Goal: Navigation & Orientation: Find specific page/section

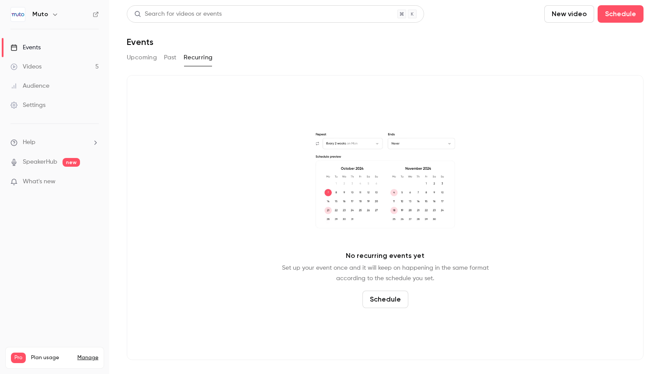
click at [39, 46] on div "Events" at bounding box center [25, 47] width 30 height 9
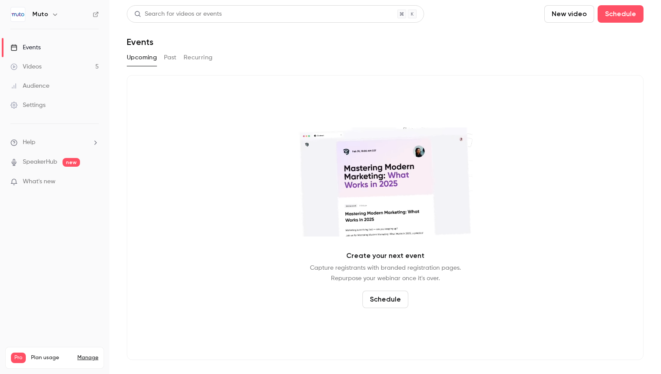
click at [39, 60] on link "Videos 5" at bounding box center [54, 66] width 109 height 19
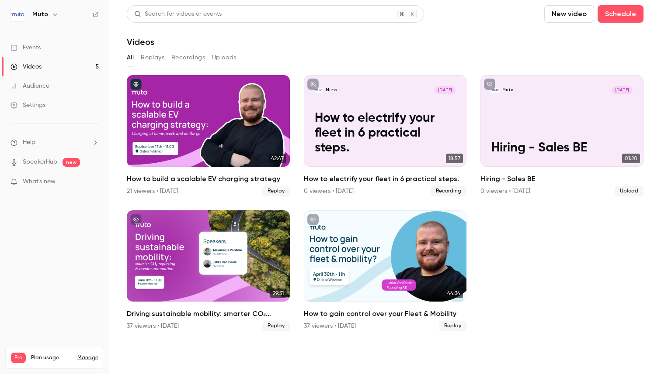
click at [49, 48] on link "Events" at bounding box center [54, 47] width 109 height 19
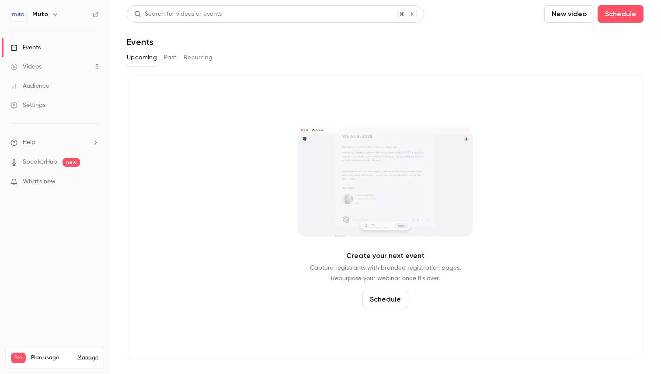
click at [49, 68] on link "Videos 5" at bounding box center [54, 66] width 109 height 19
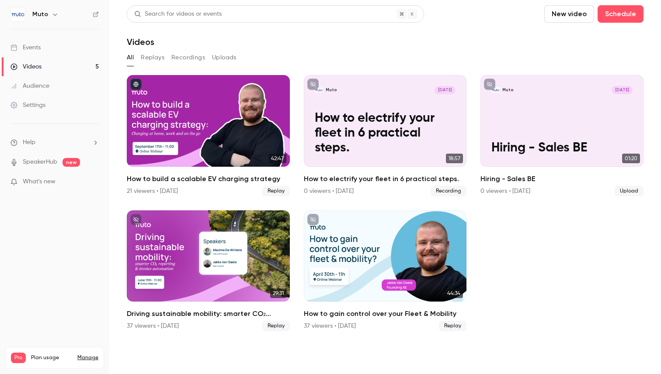
click at [51, 84] on link "Audience" at bounding box center [54, 85] width 109 height 19
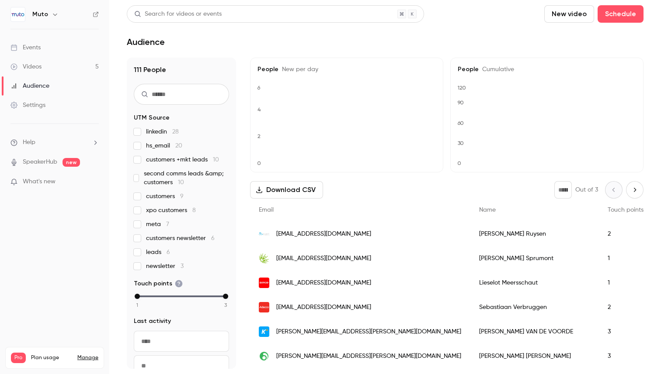
click at [54, 100] on link "Settings" at bounding box center [54, 105] width 109 height 19
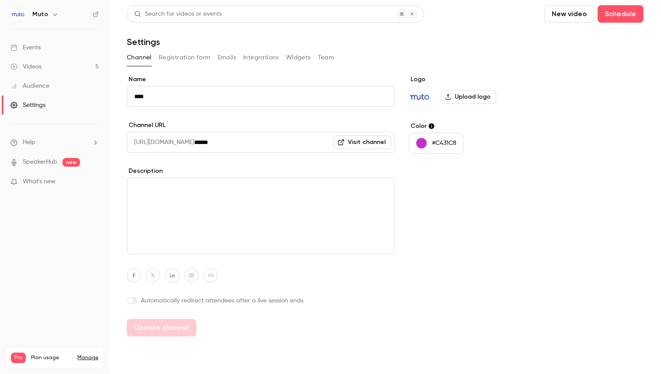
click at [54, 80] on link "Audience" at bounding box center [54, 85] width 109 height 19
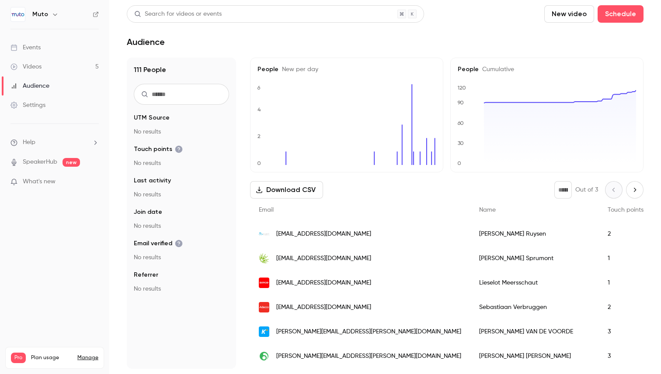
click at [53, 67] on link "Videos 5" at bounding box center [54, 66] width 109 height 19
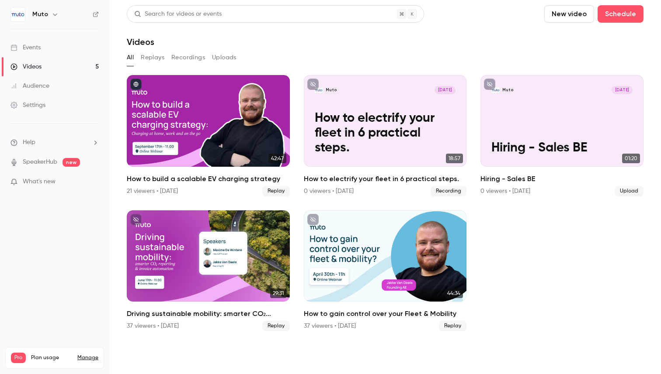
click at [52, 48] on link "Events" at bounding box center [54, 47] width 109 height 19
